Goal: Task Accomplishment & Management: Manage account settings

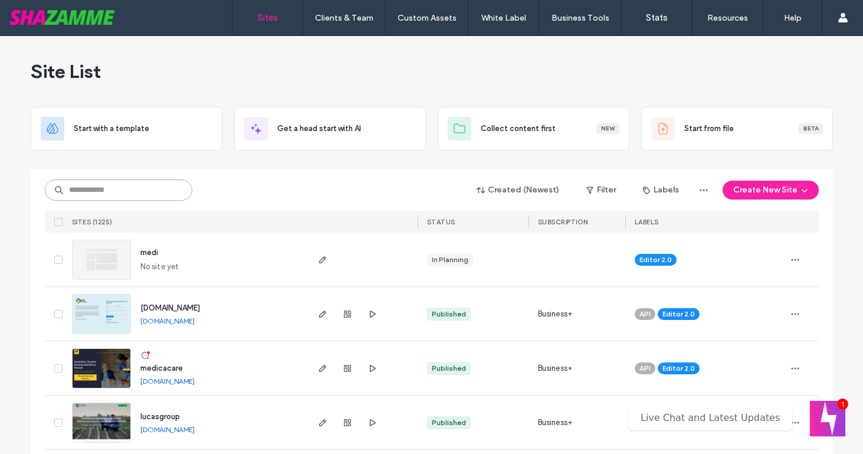
click at [106, 195] on input at bounding box center [118, 189] width 147 height 21
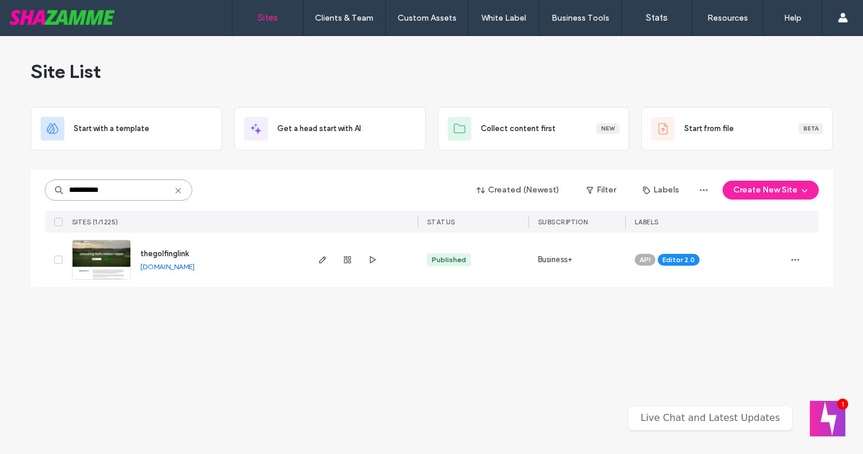
type input "**********"
click at [150, 254] on span "thegolfinglink" at bounding box center [164, 253] width 48 height 9
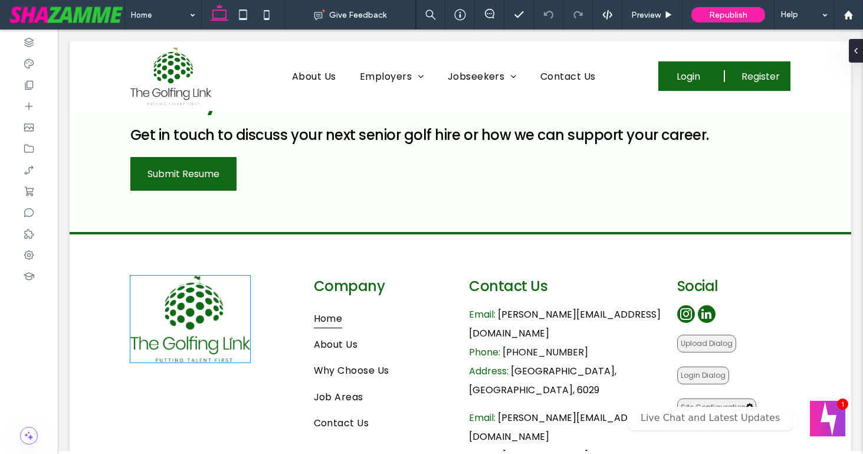
scroll to position [3093, 0]
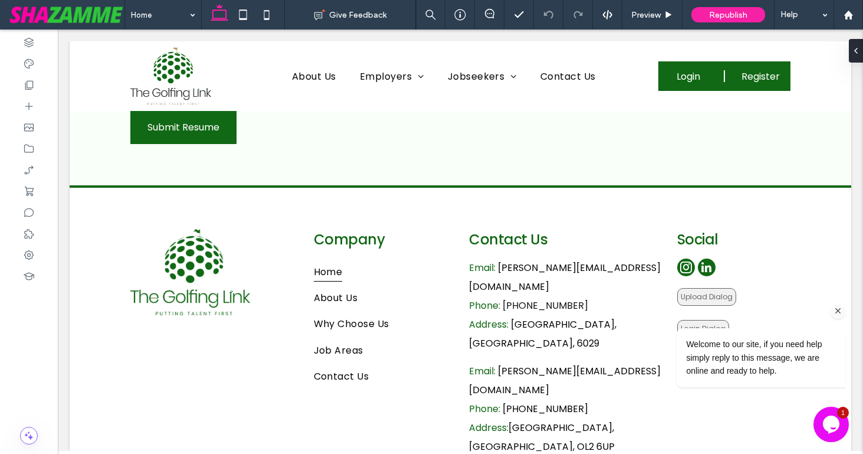
click at [697, 248] on div "Welcome to our site, if you need help simply reply to this message, we are onli…" at bounding box center [745, 308] width 212 height 179
click at [735, 245] on div "Welcome to our site, if you need help simply reply to this message, we are onli…" at bounding box center [745, 308] width 212 height 179
click at [837, 313] on icon "Chat attention grabber" at bounding box center [838, 311] width 11 height 11
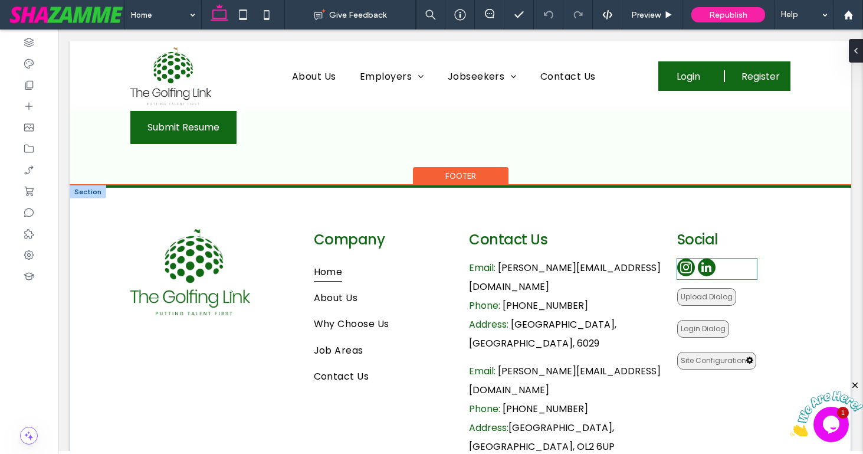
click at [722, 258] on div at bounding box center [717, 268] width 80 height 21
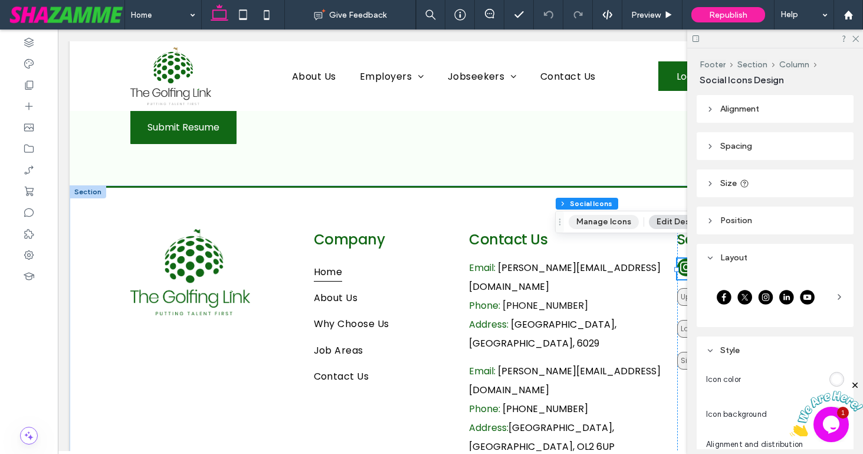
click at [597, 221] on button "Manage Icons" at bounding box center [604, 222] width 70 height 14
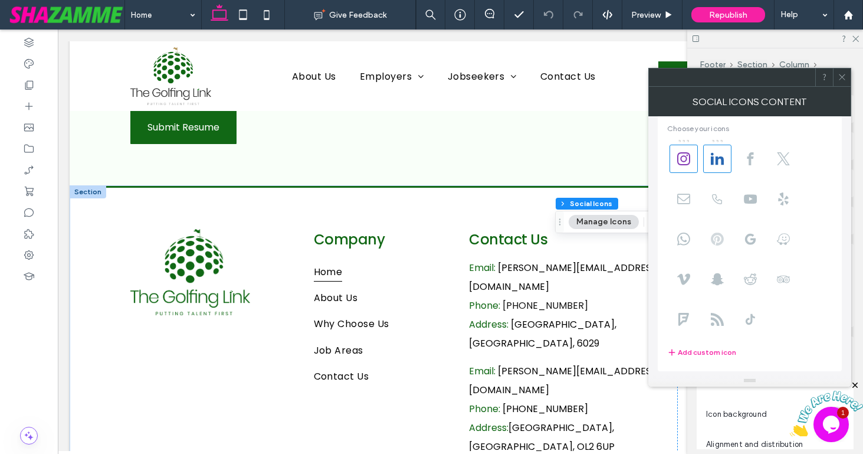
scroll to position [0, 0]
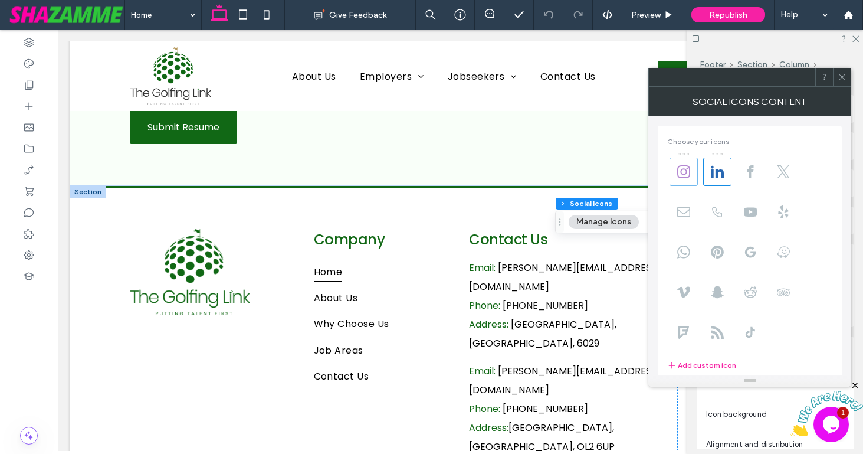
click at [682, 181] on span at bounding box center [684, 172] width 28 height 28
click at [845, 76] on icon at bounding box center [842, 77] width 9 height 9
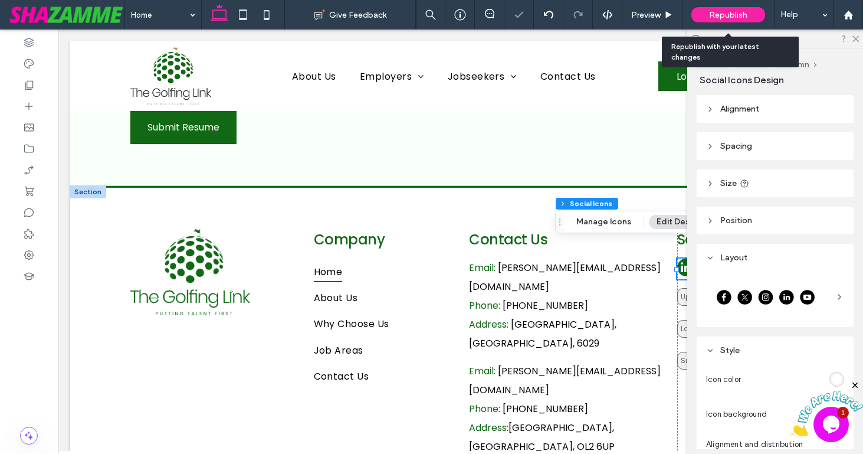
click at [739, 17] on span "Republish" at bounding box center [728, 15] width 38 height 10
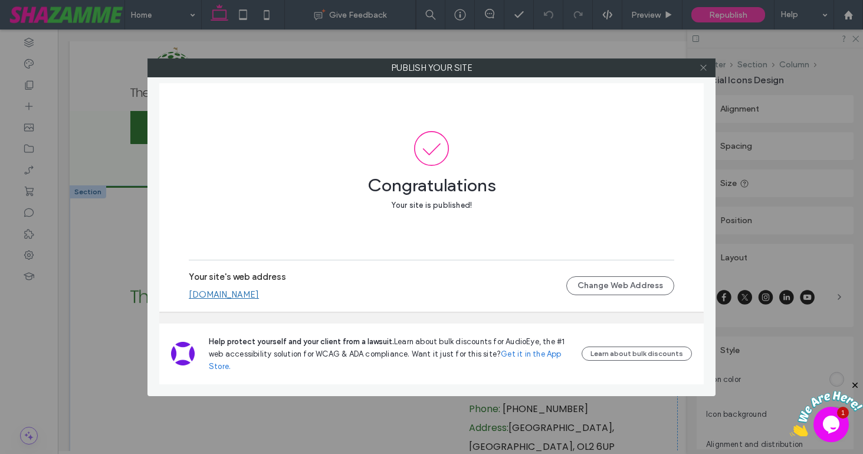
click at [701, 68] on icon at bounding box center [703, 67] width 9 height 9
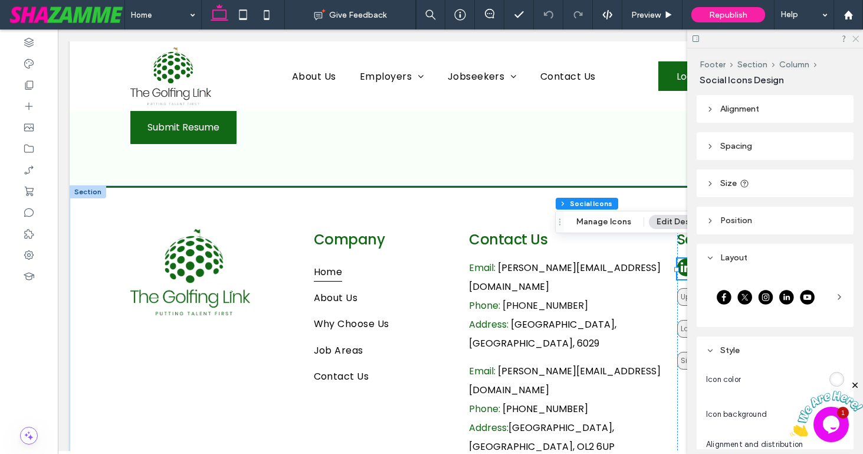
click at [857, 38] on use at bounding box center [856, 39] width 6 height 6
